Goal: Information Seeking & Learning: Learn about a topic

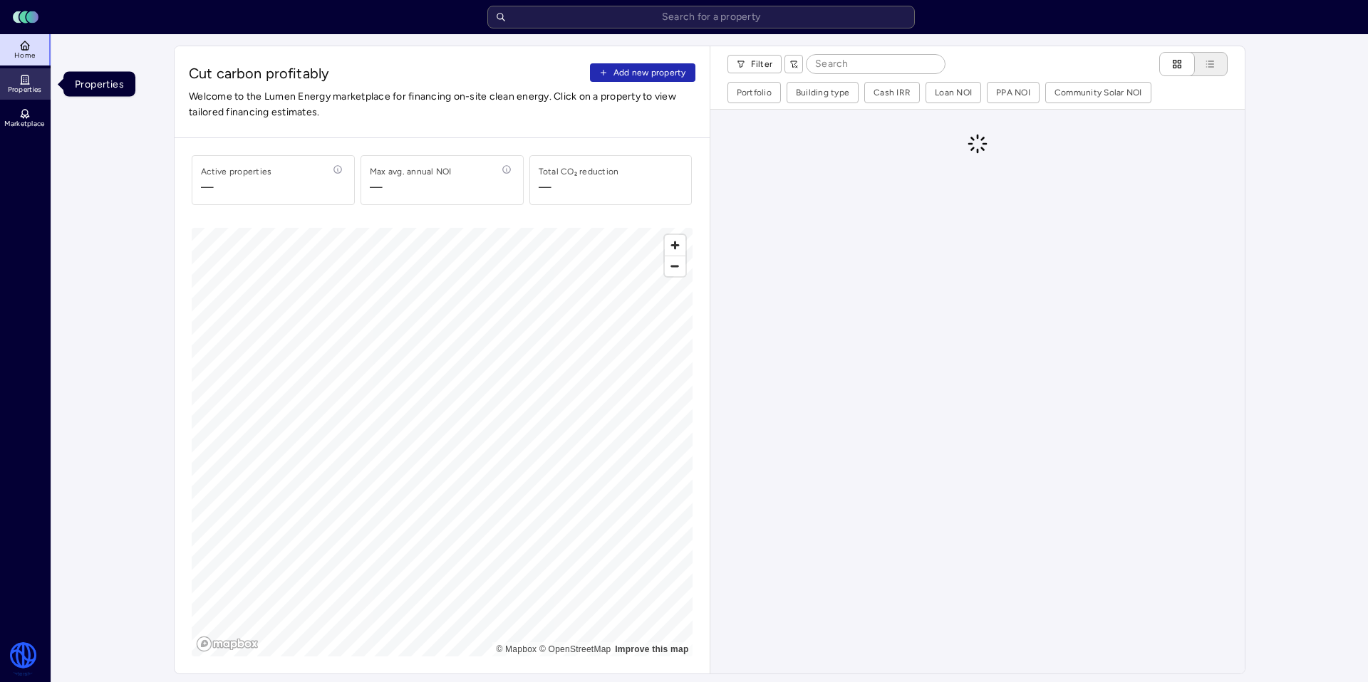
click at [31, 80] on link "Properties" at bounding box center [26, 83] width 52 height 31
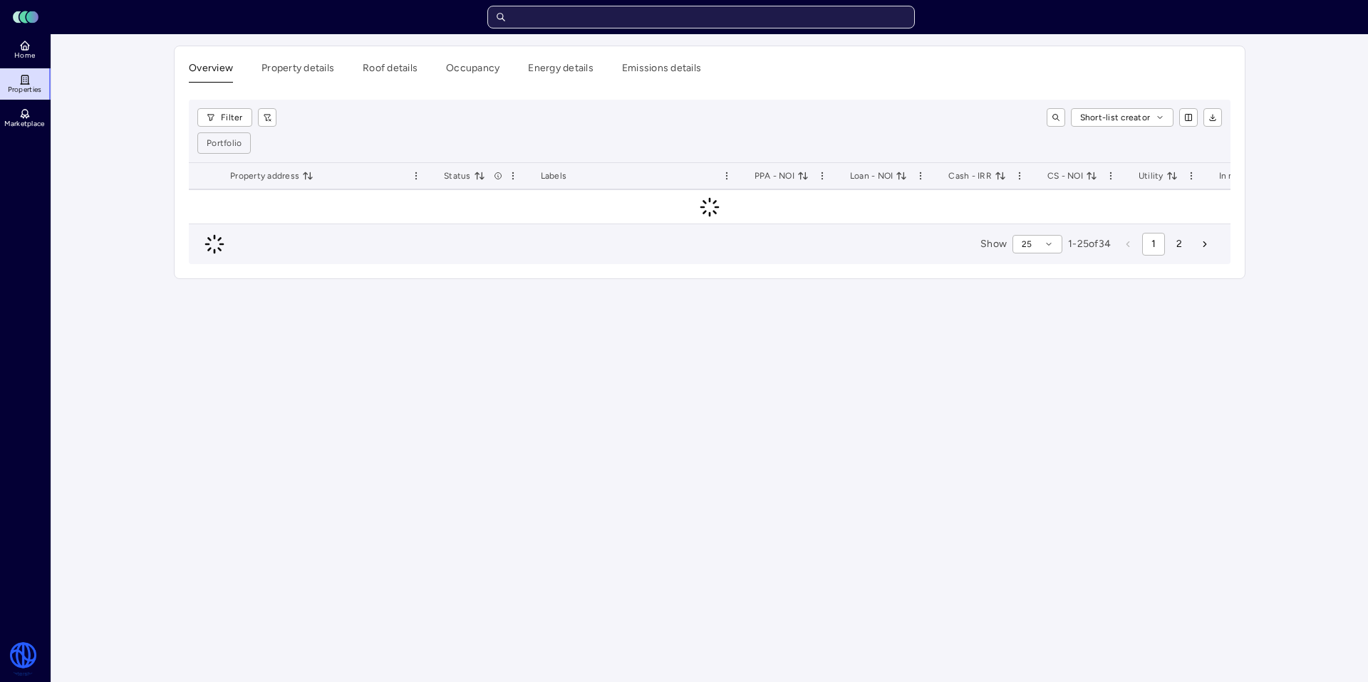
click at [549, 18] on input "text" at bounding box center [700, 17] width 427 height 23
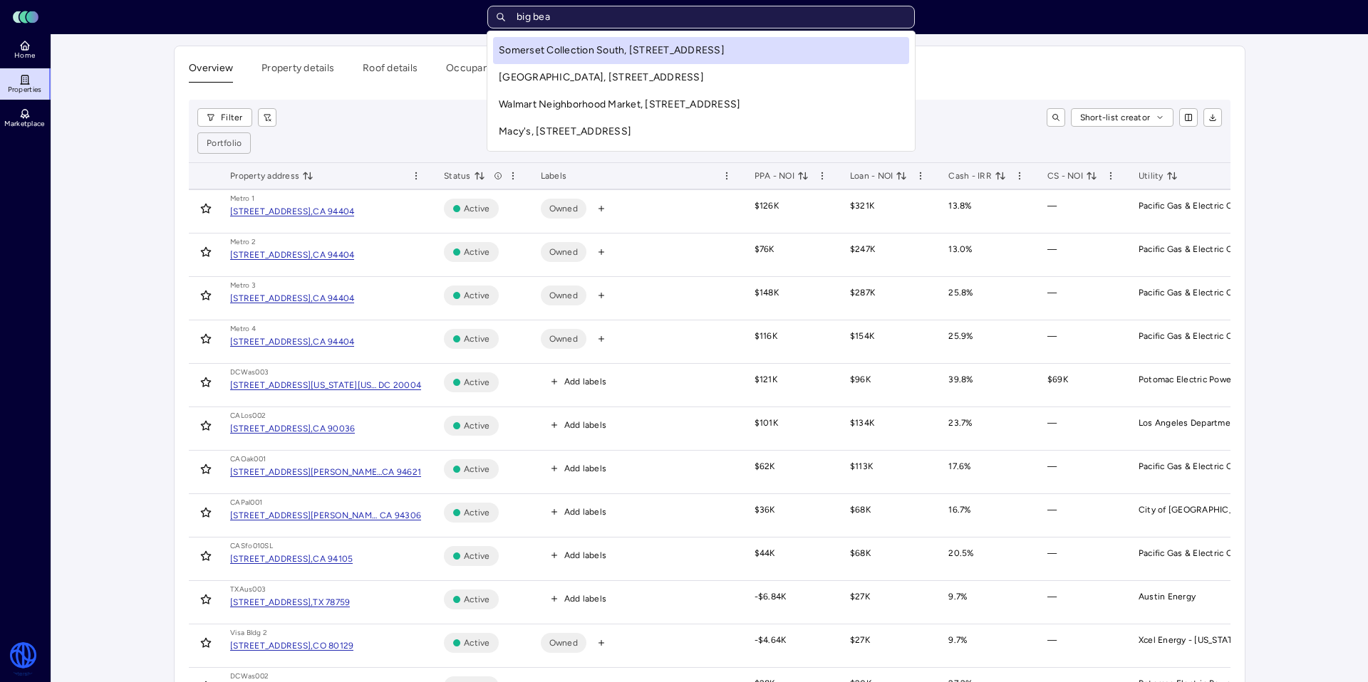
type input "big bear"
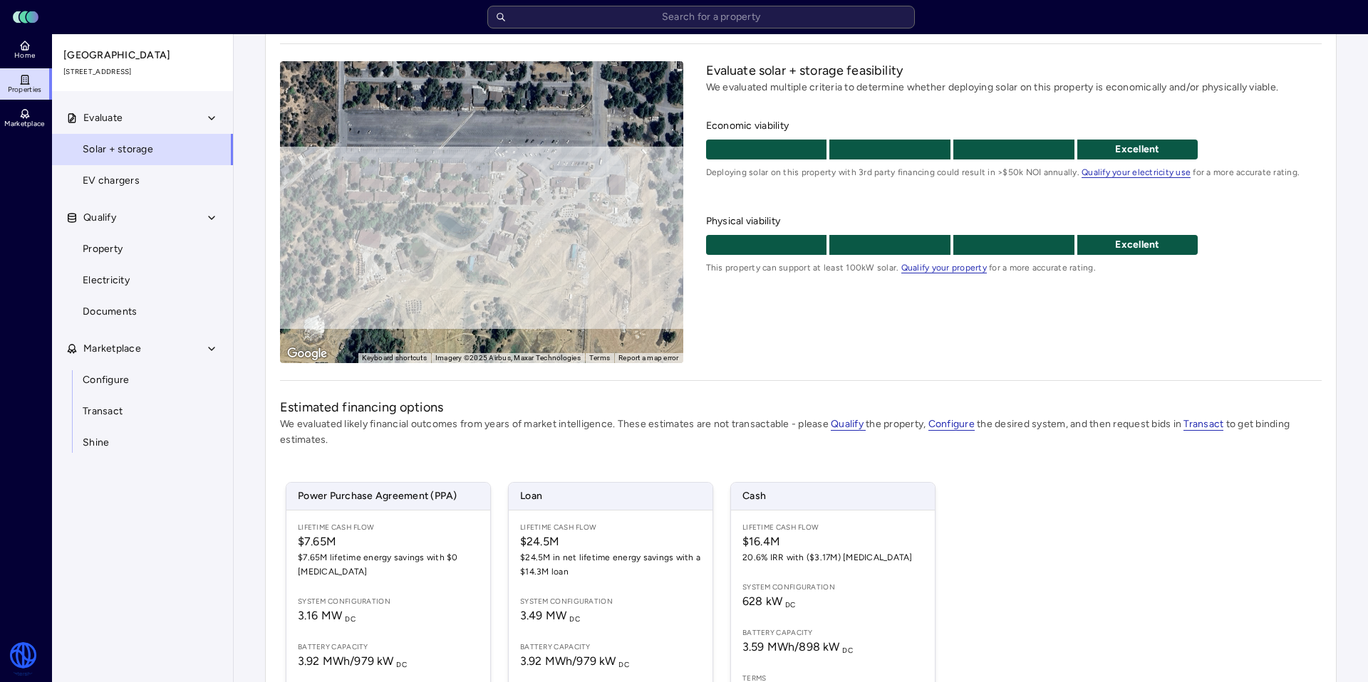
scroll to position [172, 0]
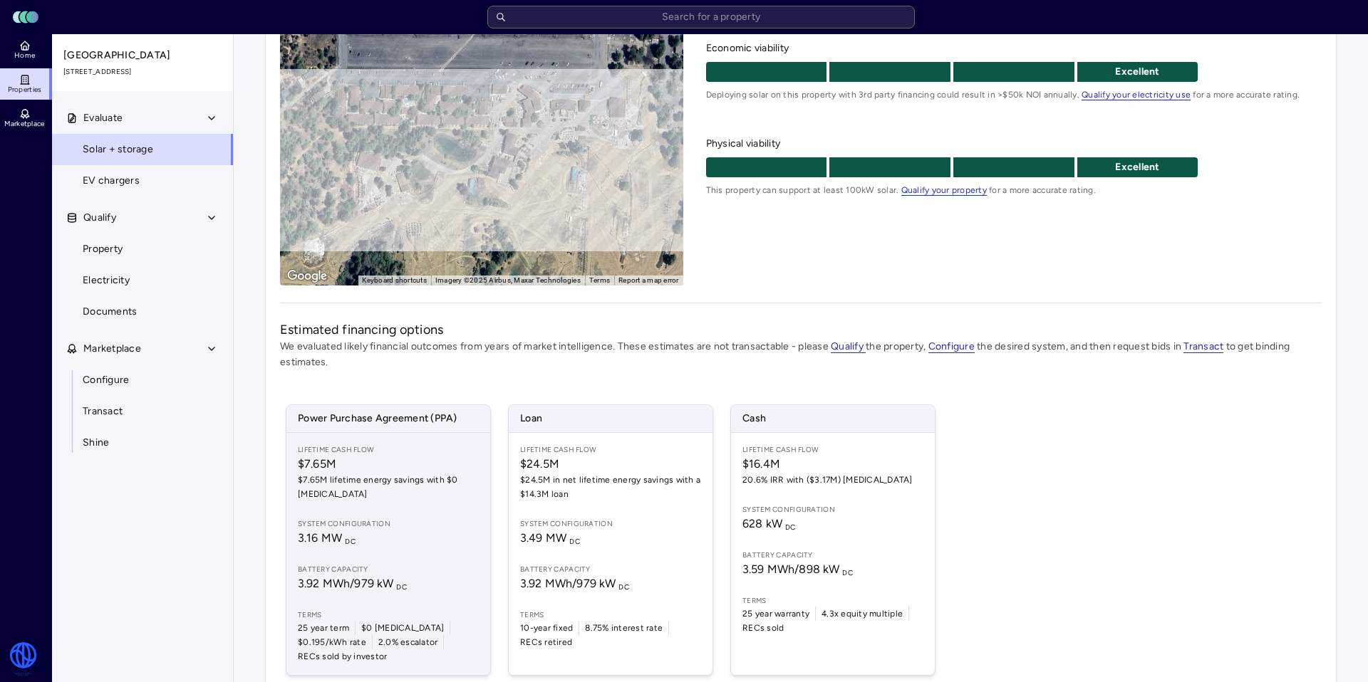
click at [387, 497] on span "$7.65M lifetime energy savings with $0 [MEDICAL_DATA]" at bounding box center [388, 487] width 181 height 28
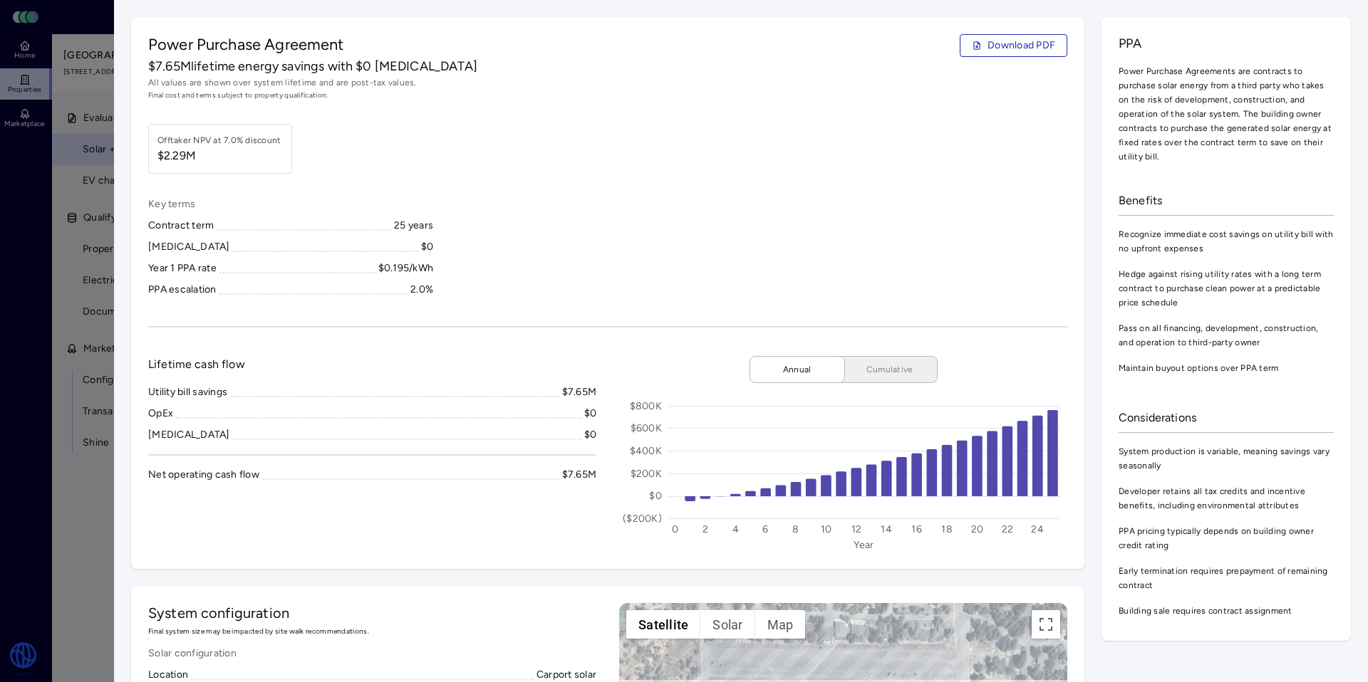
click at [63, 300] on div at bounding box center [684, 341] width 1368 height 682
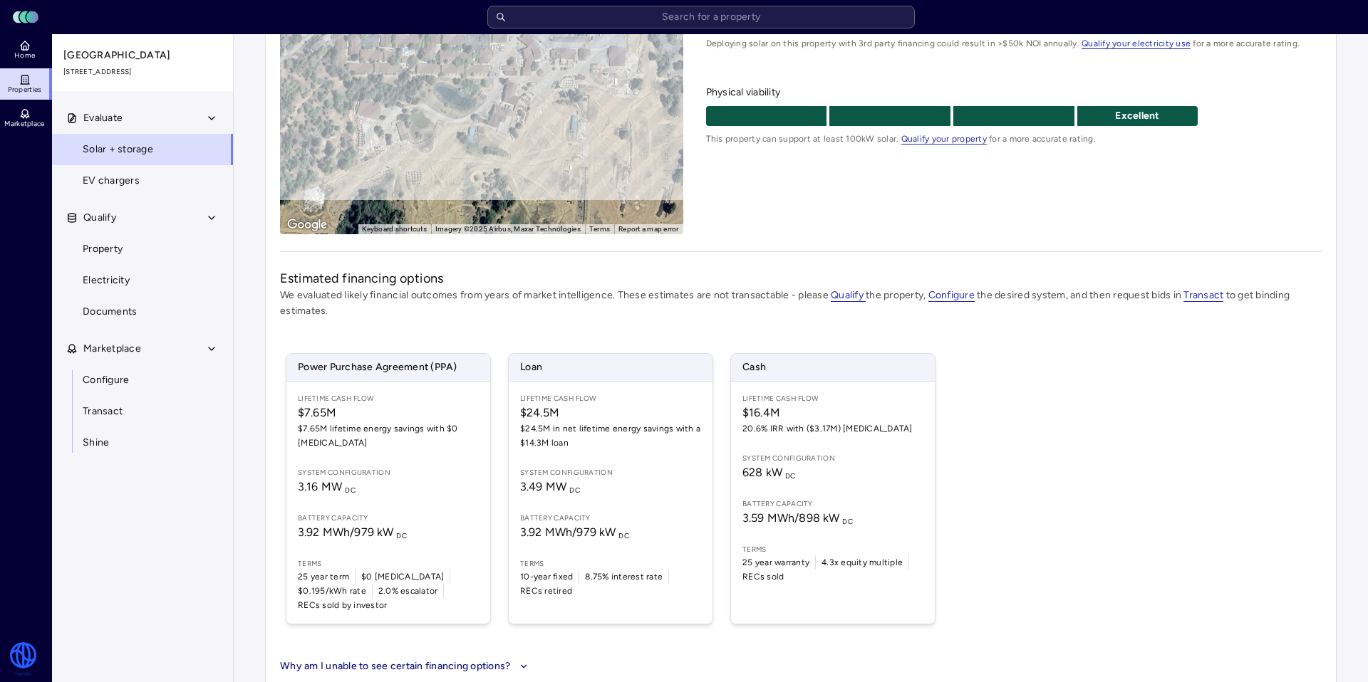
scroll to position [227, 0]
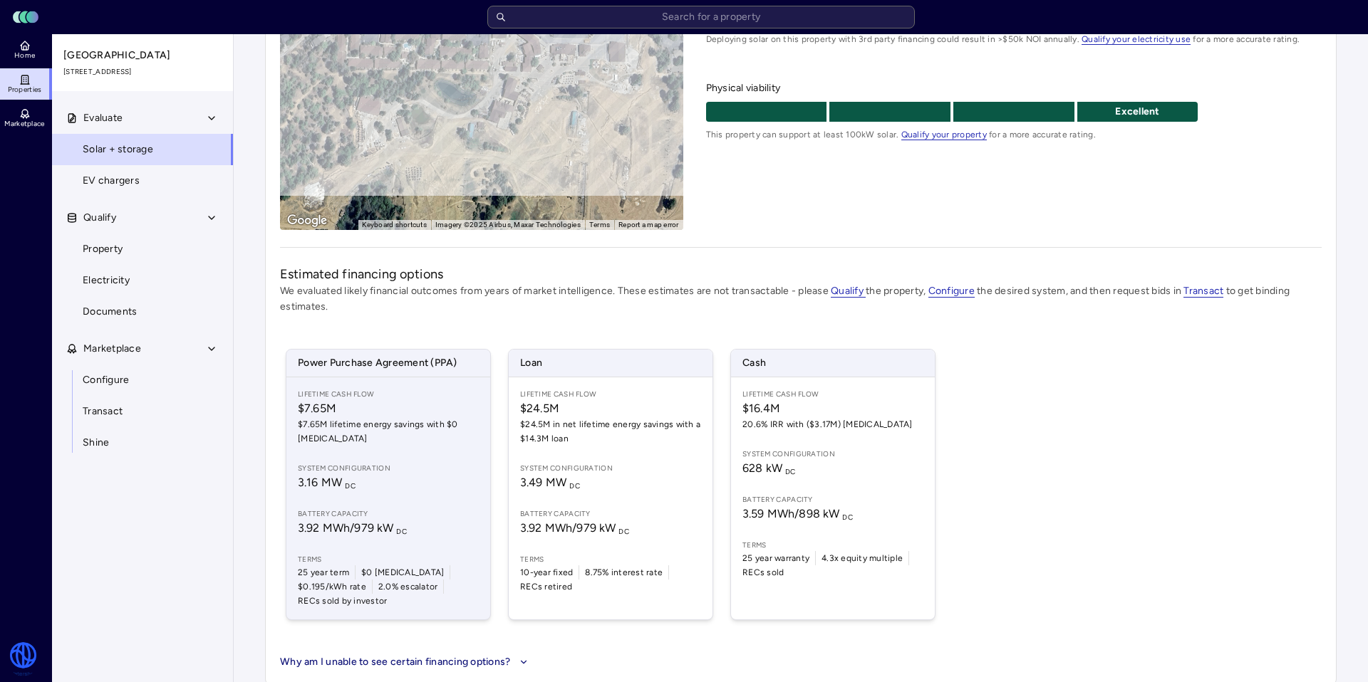
click at [416, 435] on span "$7.65M lifetime energy savings with $0 [MEDICAL_DATA]" at bounding box center [388, 431] width 181 height 28
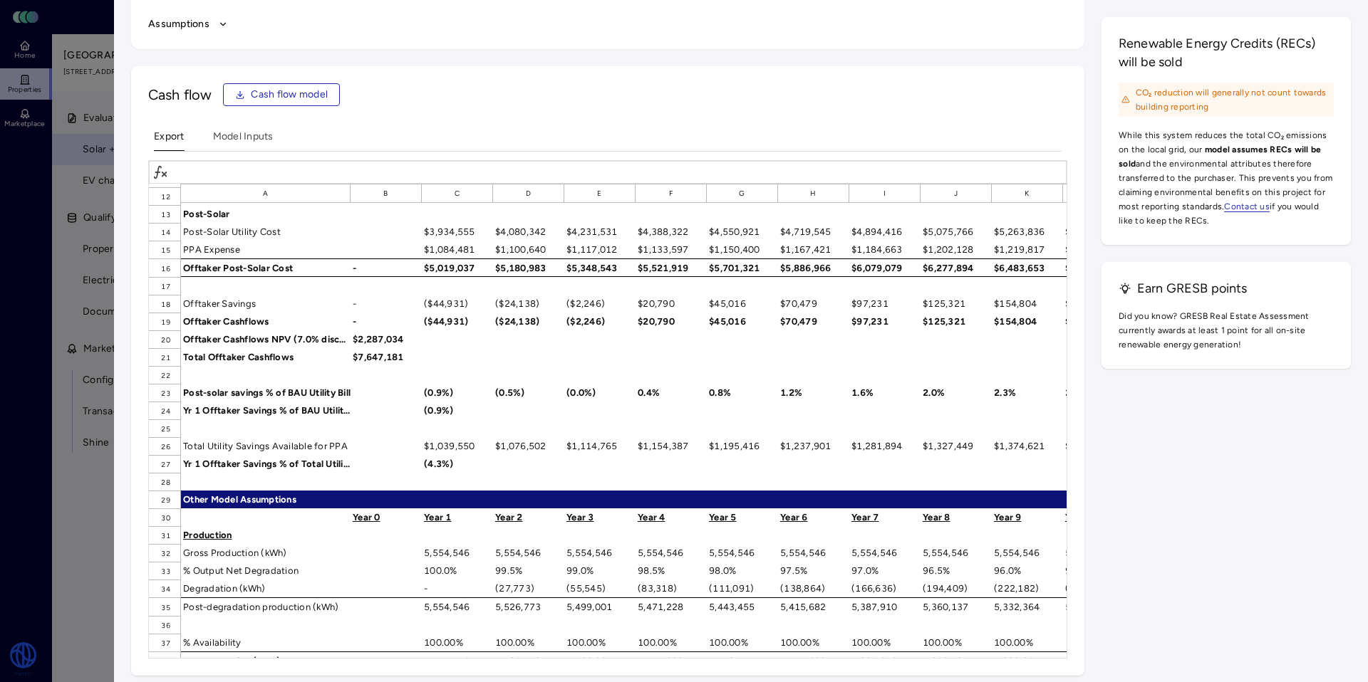
scroll to position [464, 0]
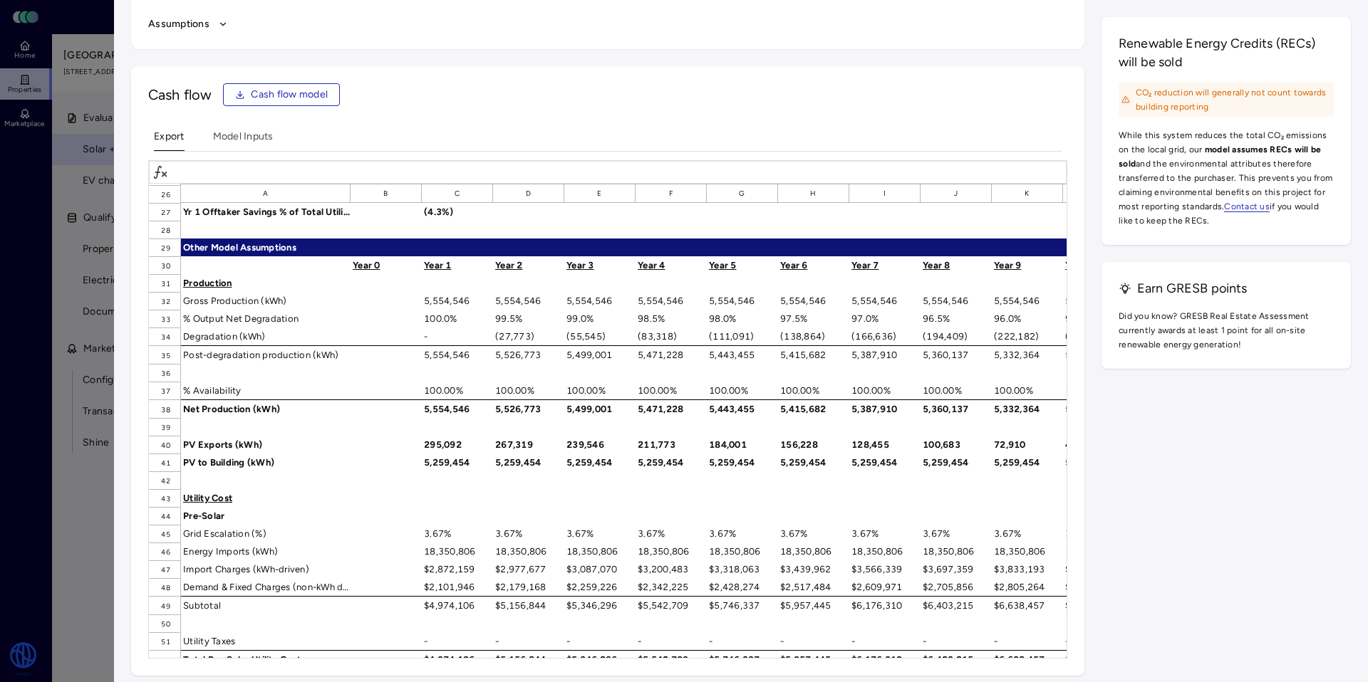
click at [103, 246] on div at bounding box center [684, 341] width 1368 height 682
